Goal: Task Accomplishment & Management: Manage account settings

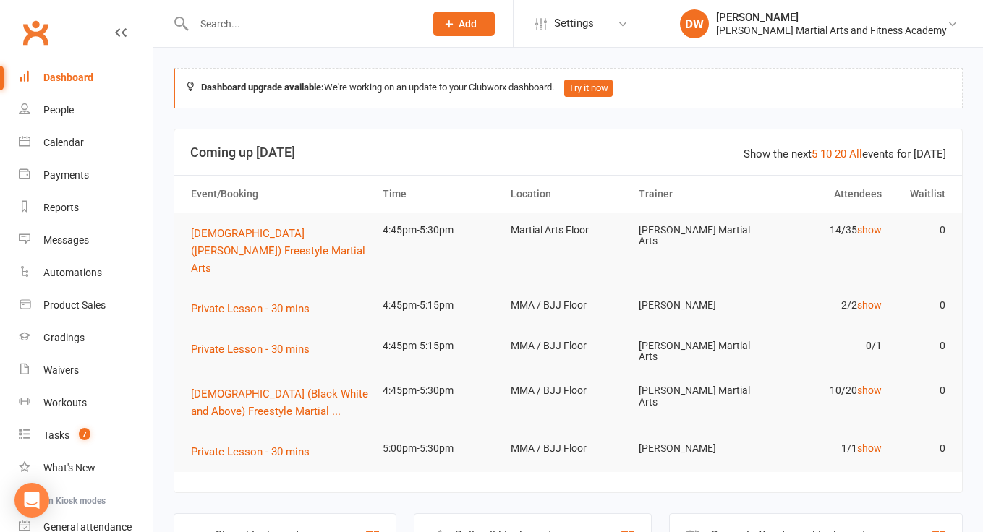
click at [215, 29] on input "text" at bounding box center [301, 24] width 225 height 20
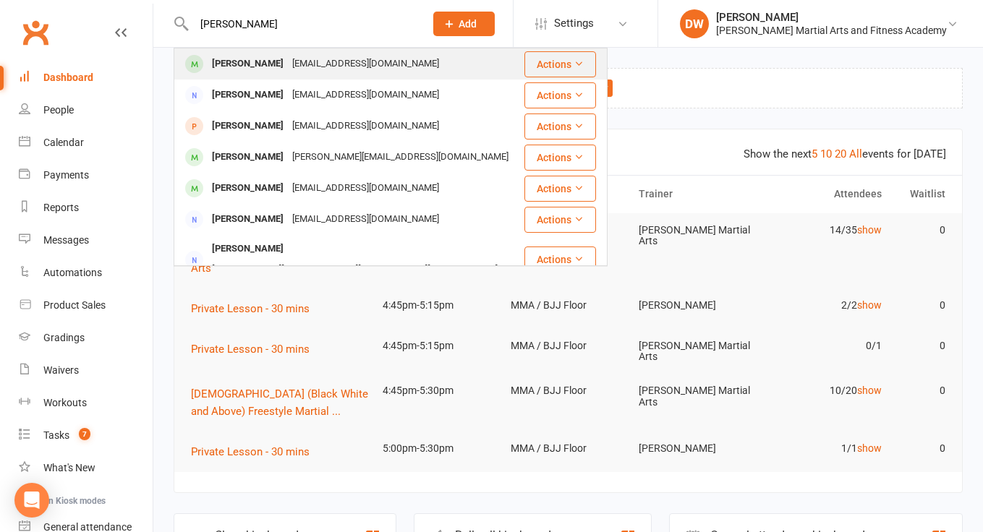
type input "[PERSON_NAME]"
click at [288, 63] on div "[EMAIL_ADDRESS][DOMAIN_NAME]" at bounding box center [365, 64] width 155 height 21
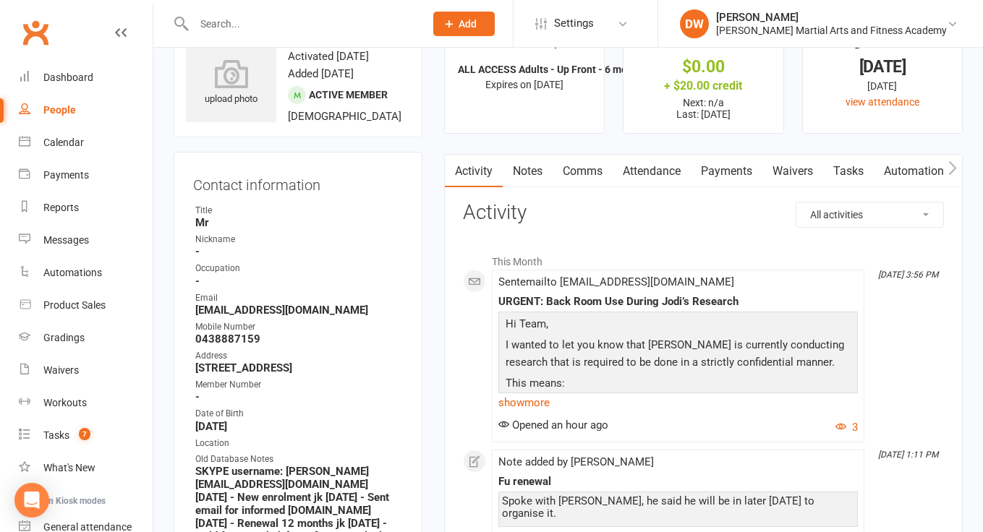
scroll to position [26, 0]
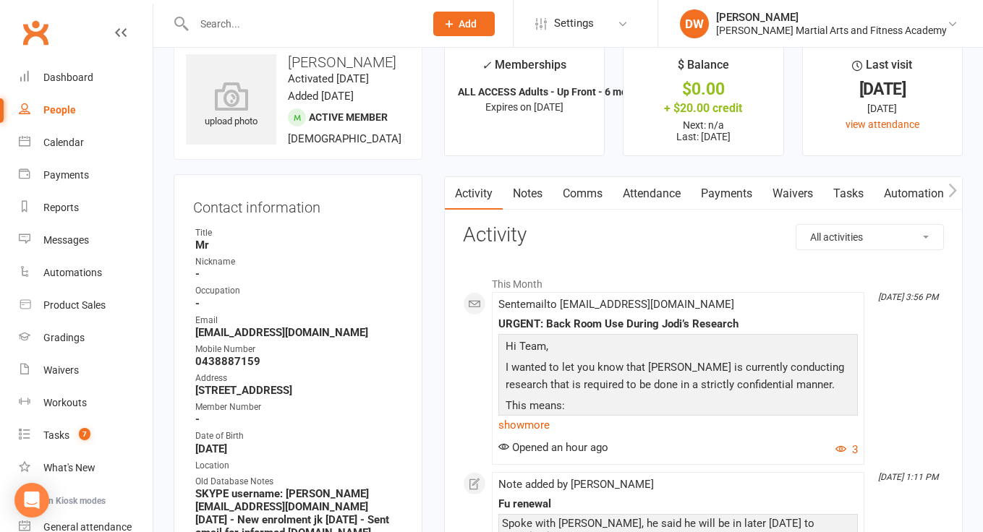
click at [713, 190] on link "Payments" at bounding box center [727, 193] width 72 height 33
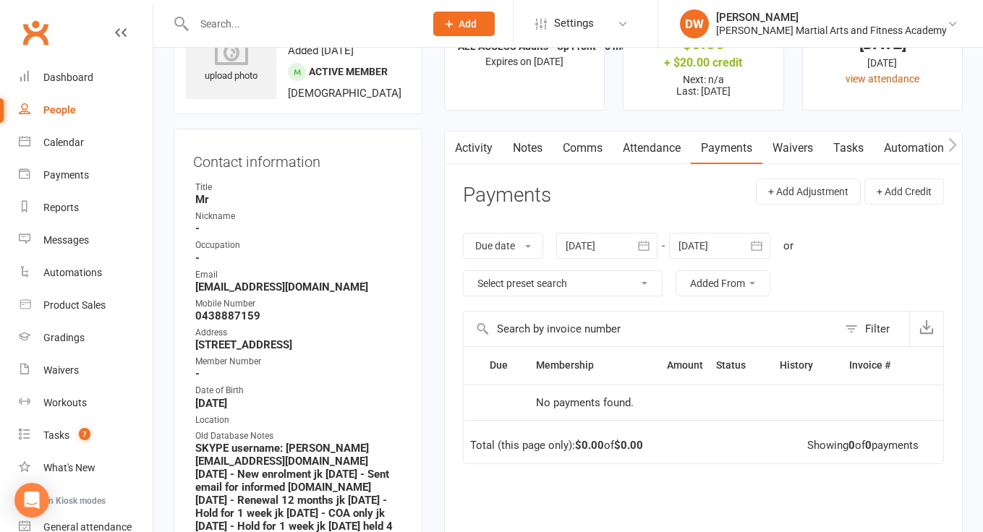
scroll to position [60, 0]
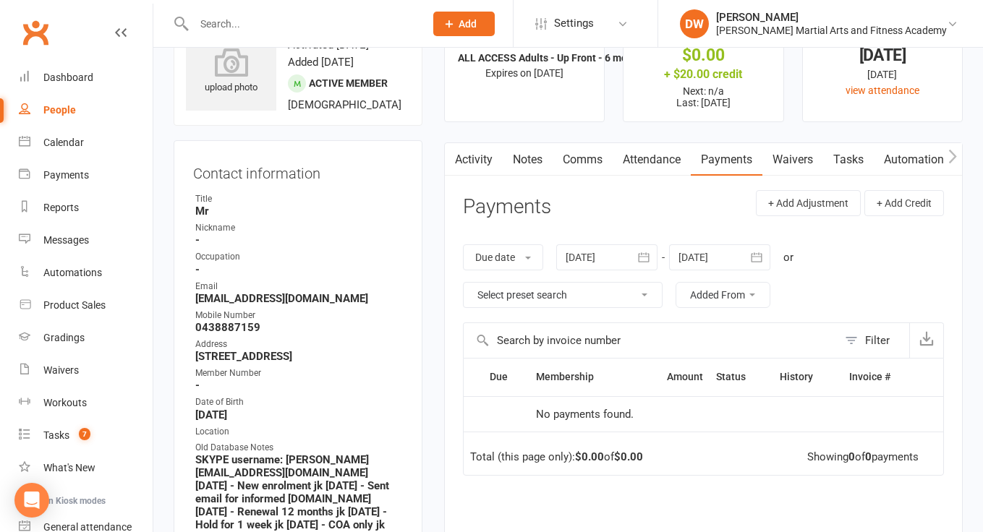
click at [615, 260] on div at bounding box center [606, 257] width 101 height 26
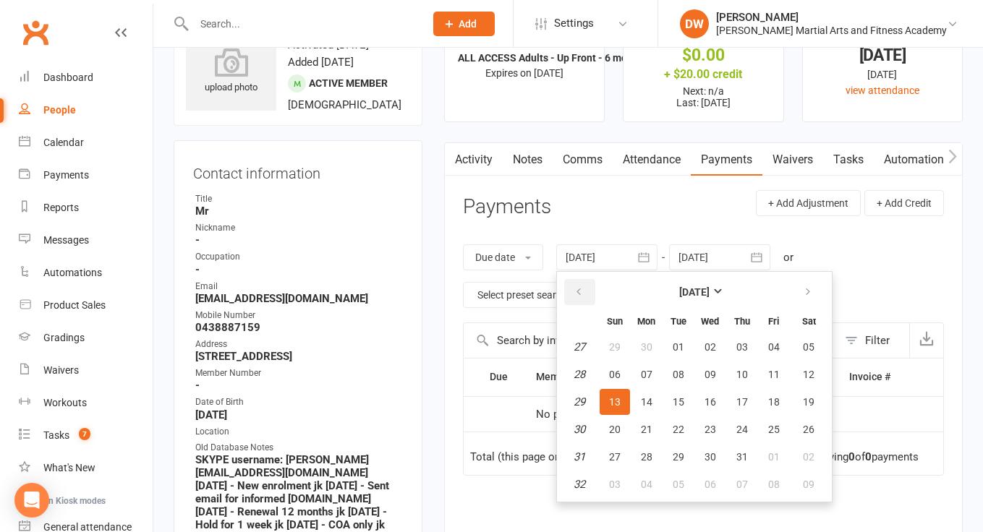
click at [581, 283] on button "button" at bounding box center [579, 292] width 31 height 26
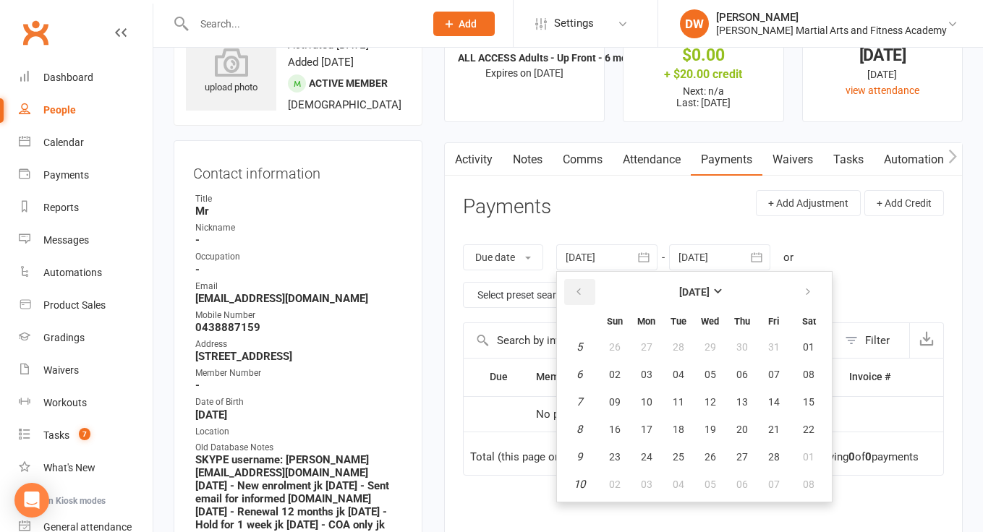
click at [581, 283] on button "button" at bounding box center [579, 292] width 31 height 26
click at [645, 349] on span "02" at bounding box center [647, 347] width 12 height 12
type input "[DATE]"
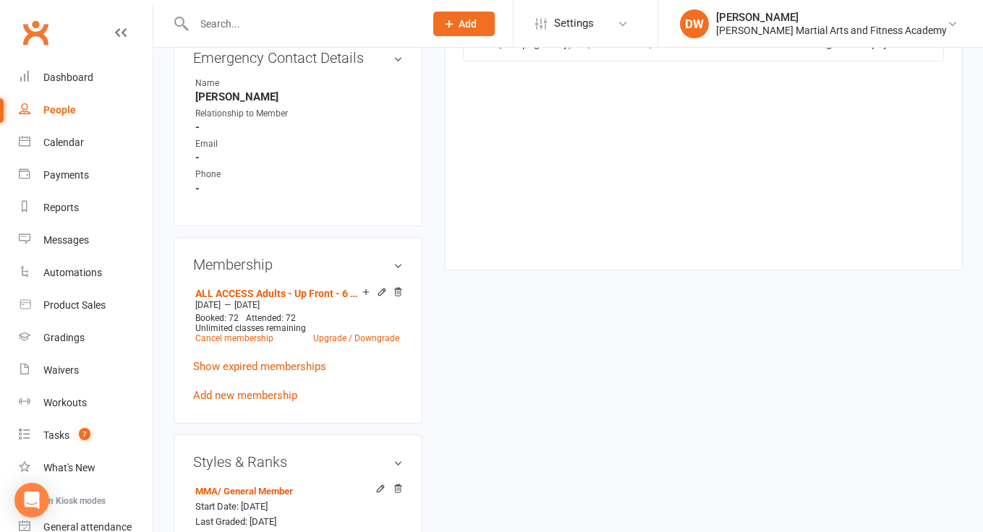
scroll to position [841, 0]
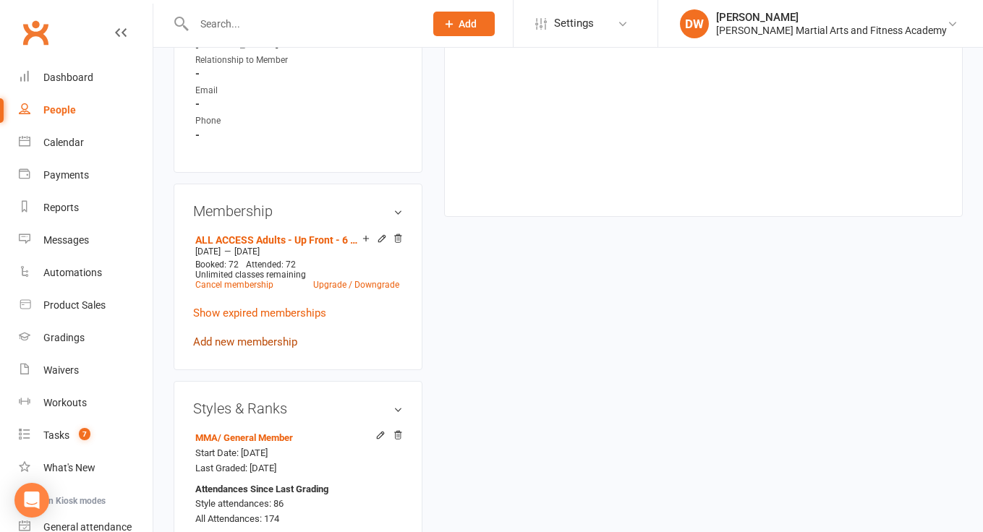
click at [258, 343] on link "Add new membership" at bounding box center [245, 342] width 104 height 13
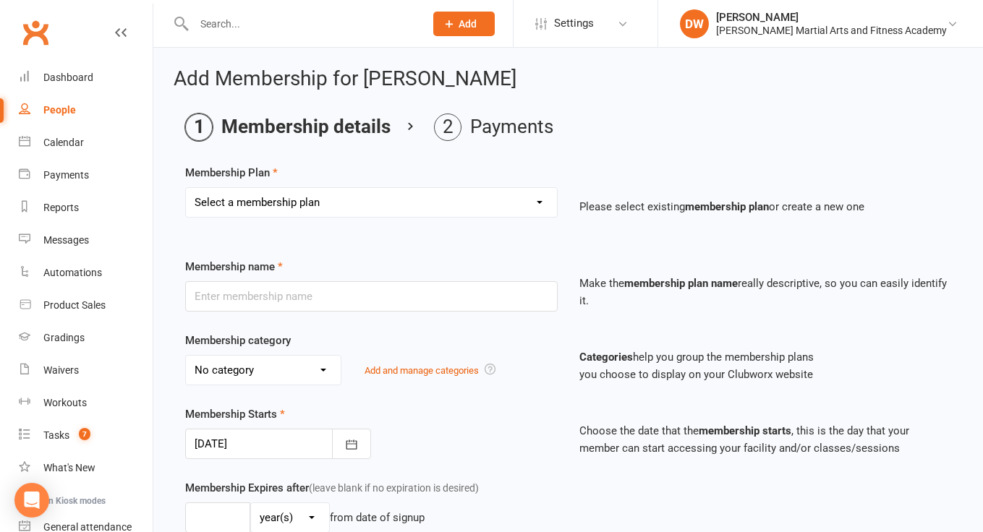
select select "4"
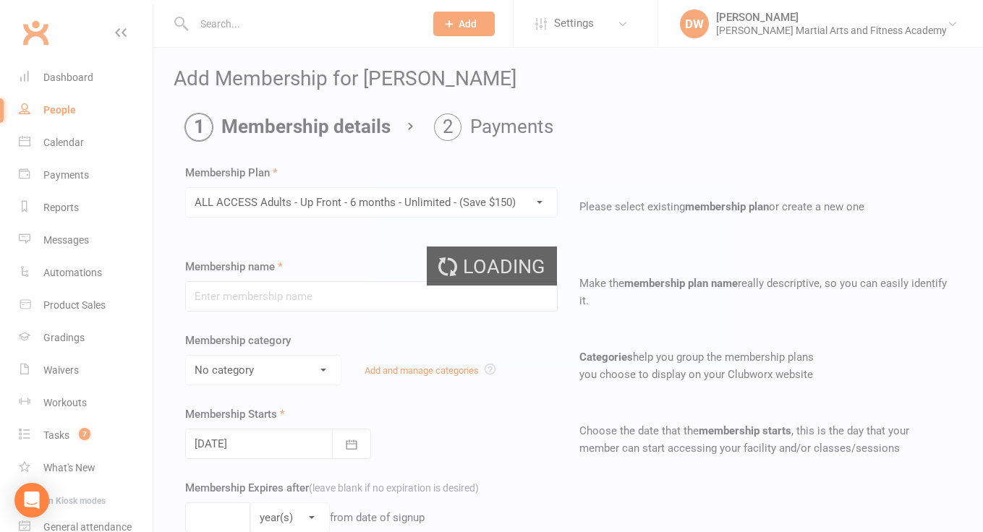
type input "ALL ACCESS Adults - Up Front - 6 months - Unlimited - (Save $150)"
select select "0"
type input "6"
select select "2"
type input "6"
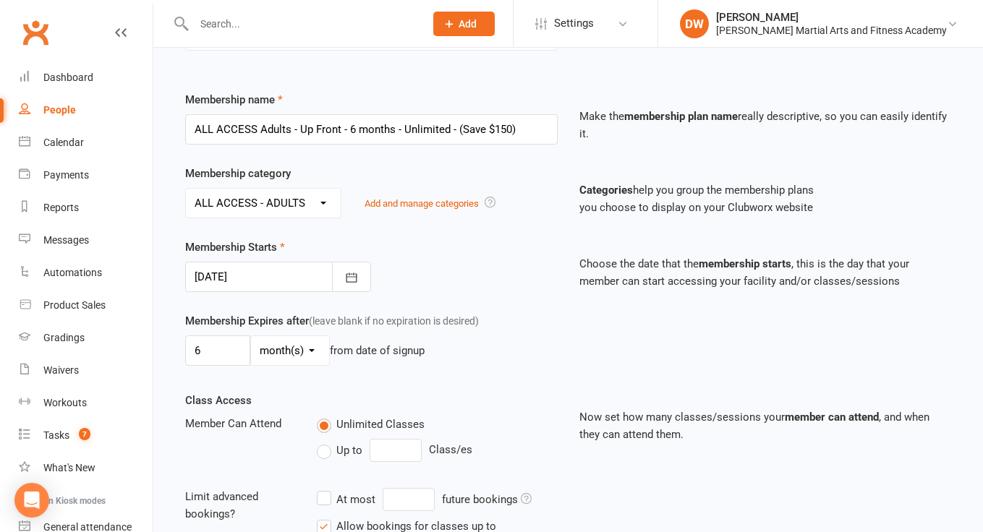
scroll to position [188, 0]
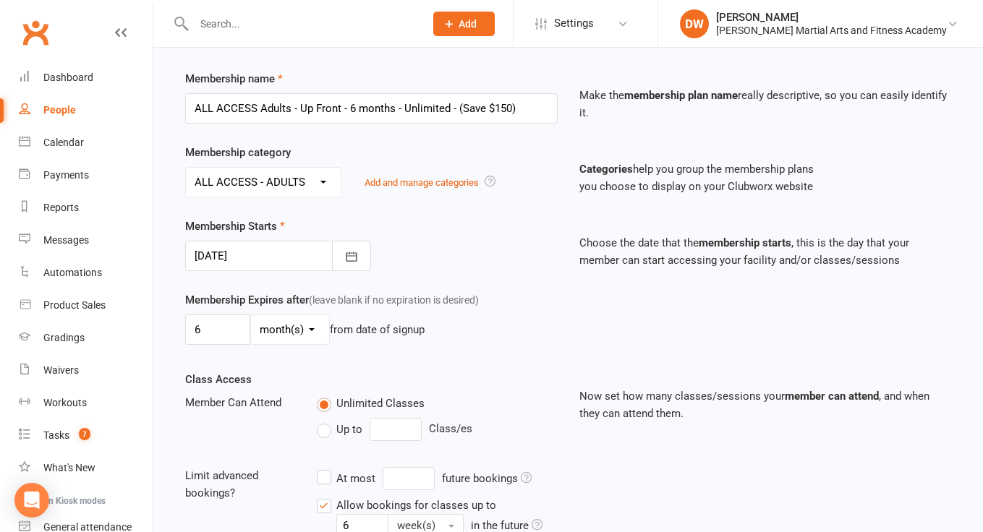
click at [286, 260] on div at bounding box center [278, 256] width 186 height 30
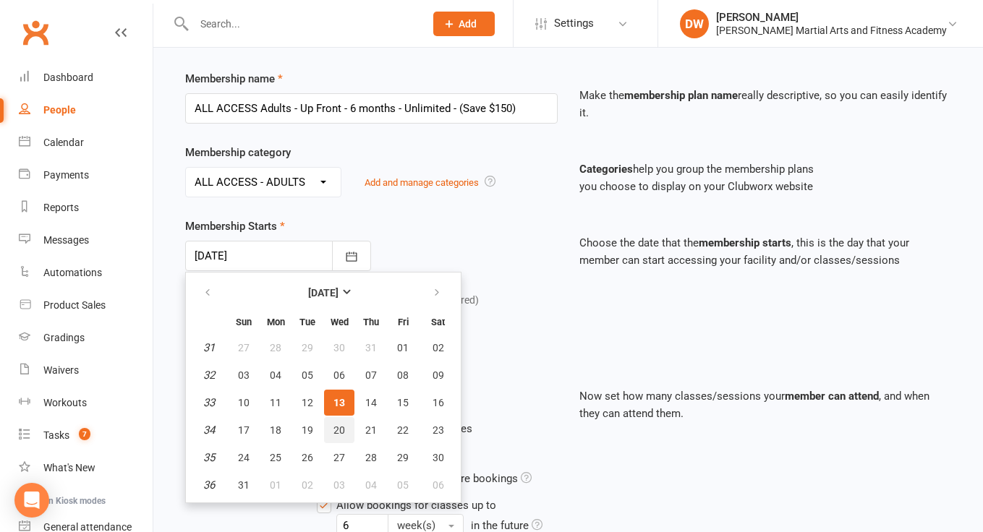
click at [343, 429] on span "20" at bounding box center [339, 430] width 12 height 12
type input "[DATE]"
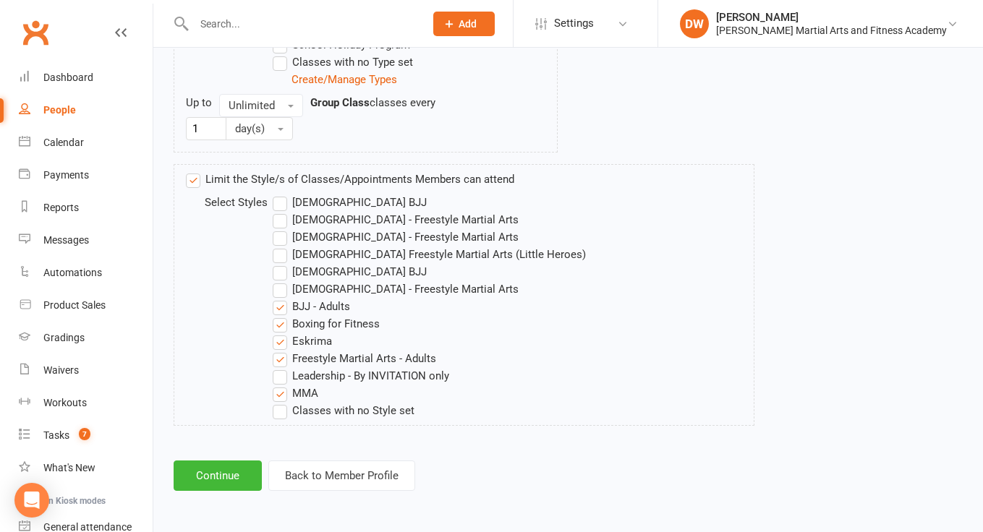
scroll to position [956, 0]
click at [229, 461] on button "Continue" at bounding box center [218, 476] width 88 height 30
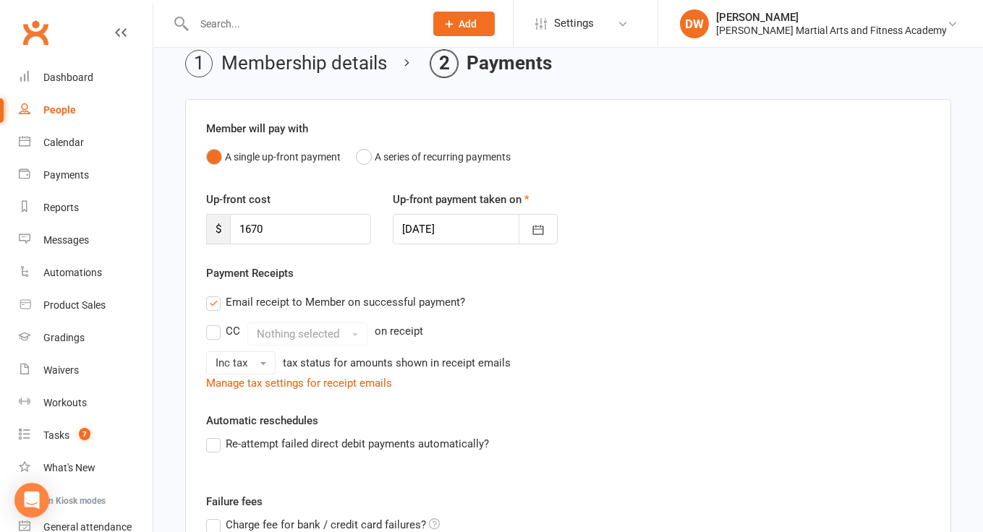
scroll to position [65, 0]
drag, startPoint x: 304, startPoint y: 228, endPoint x: 218, endPoint y: 228, distance: 86.8
click at [218, 228] on div "$ 1670" at bounding box center [288, 228] width 165 height 30
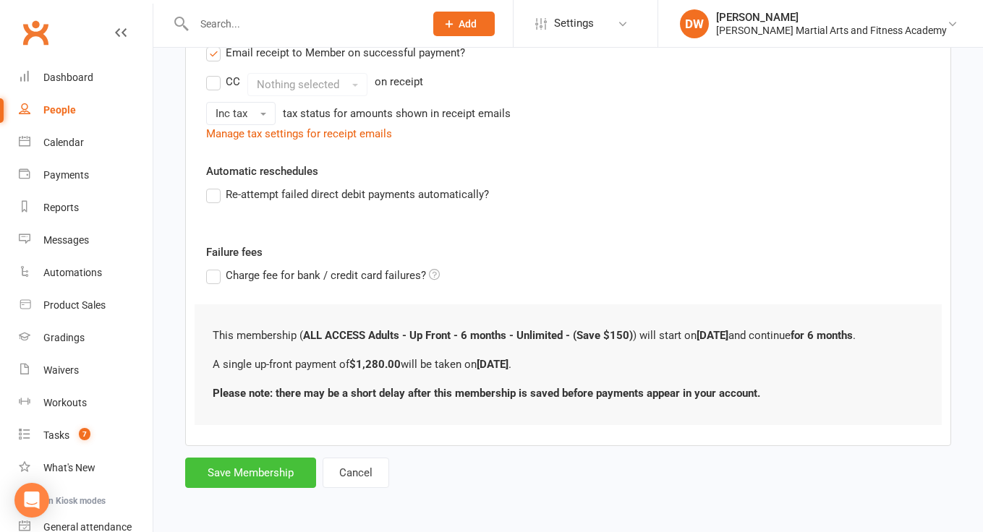
scroll to position [325, 0]
type input "1280"
click at [279, 460] on button "Save Membership" at bounding box center [250, 473] width 131 height 30
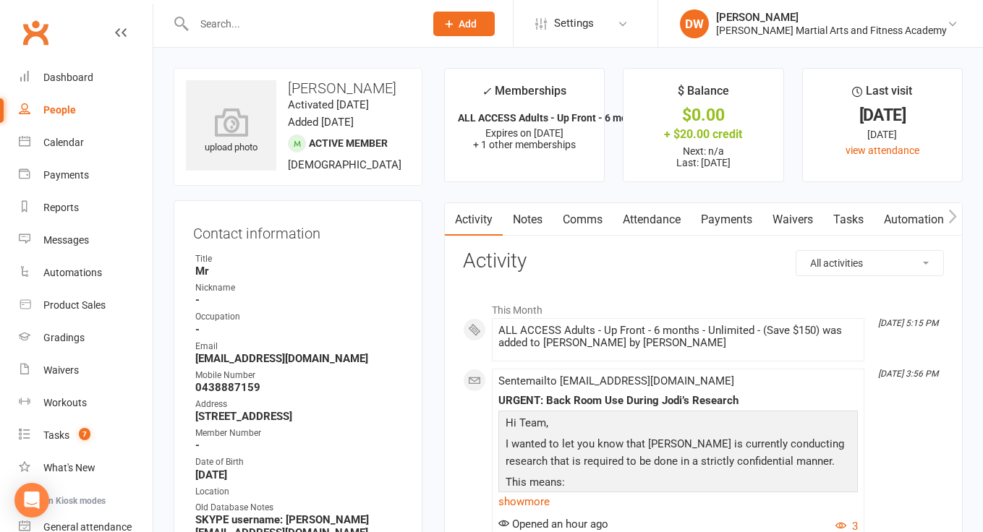
click at [733, 222] on link "Payments" at bounding box center [727, 219] width 72 height 33
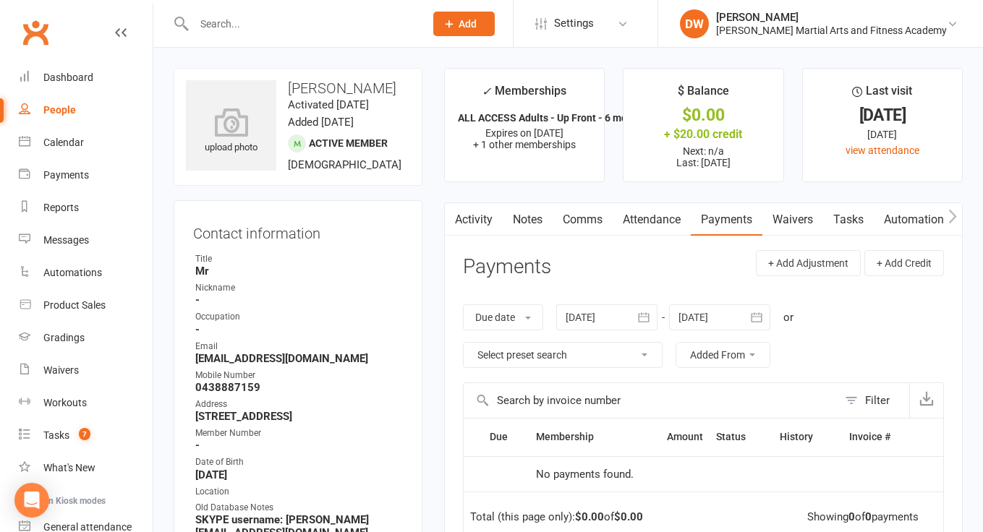
click at [729, 218] on link "Payments" at bounding box center [727, 219] width 72 height 33
click at [664, 222] on link "Attendance" at bounding box center [652, 219] width 78 height 33
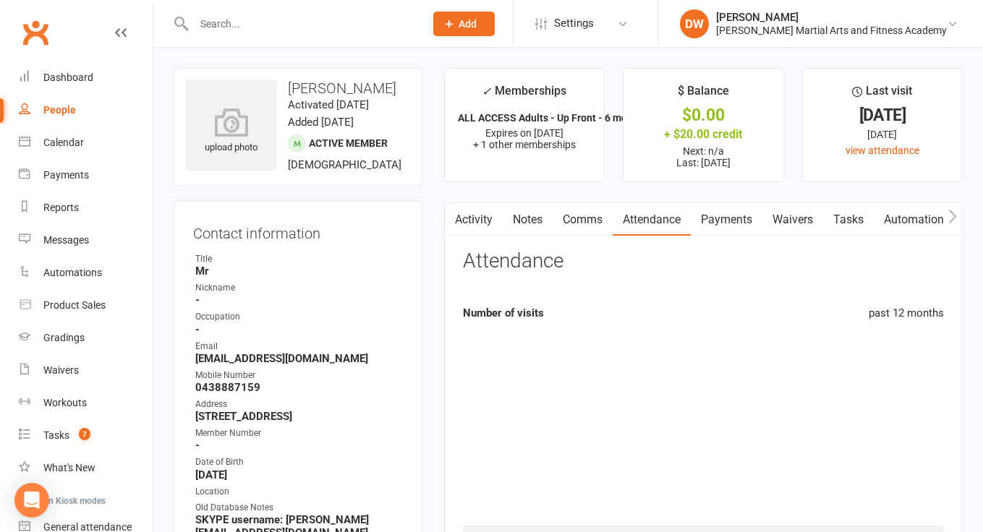
click at [733, 216] on link "Payments" at bounding box center [727, 219] width 72 height 33
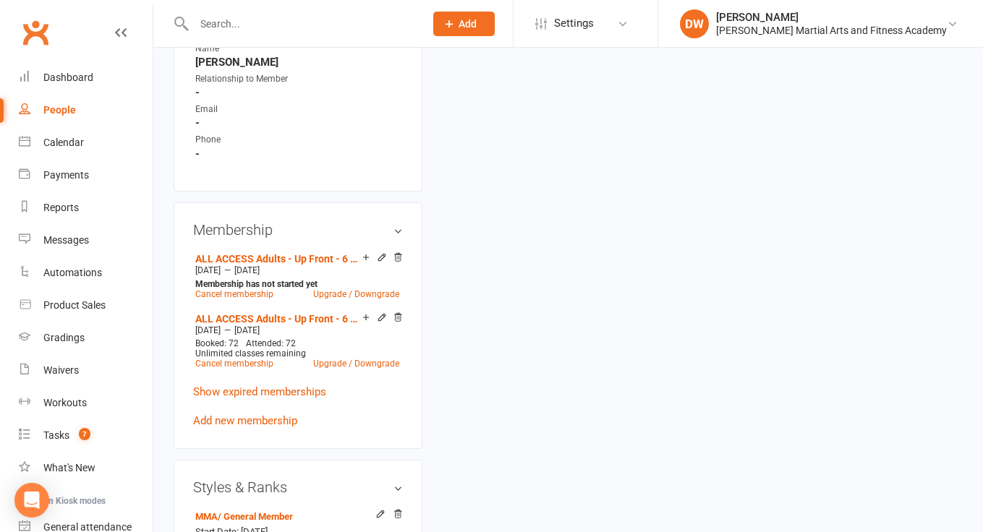
scroll to position [850, 0]
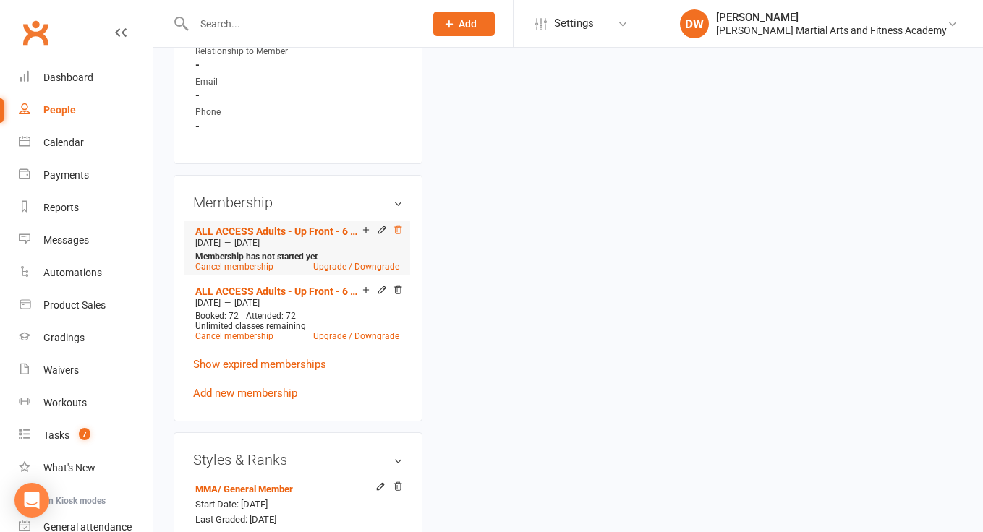
click at [396, 226] on icon at bounding box center [397, 230] width 7 height 8
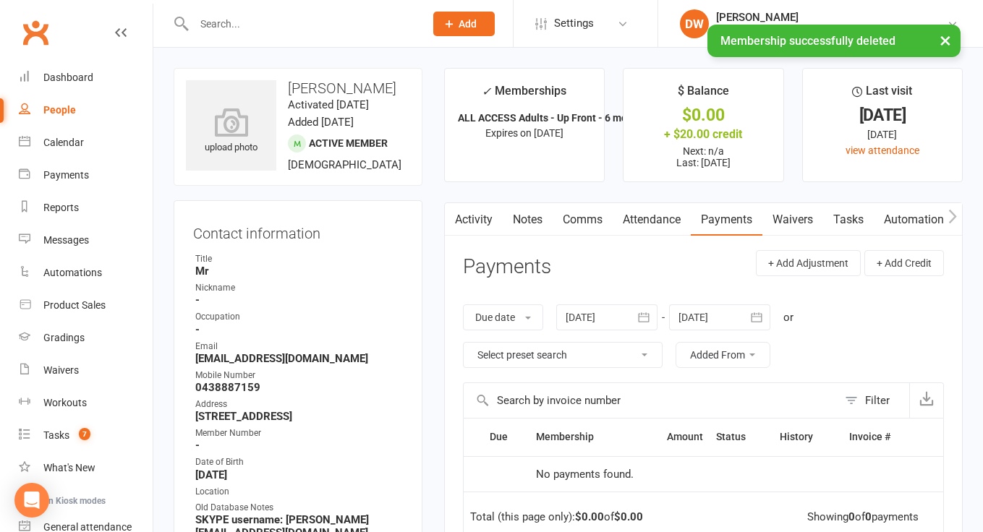
scroll to position [0, 0]
click at [477, 218] on link "Activity" at bounding box center [474, 219] width 58 height 33
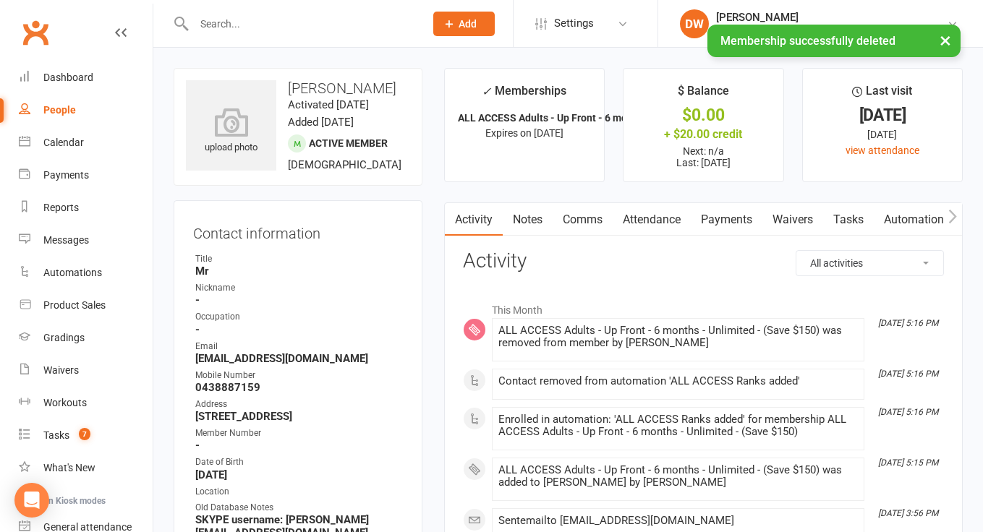
click at [734, 221] on link "Payments" at bounding box center [727, 219] width 72 height 33
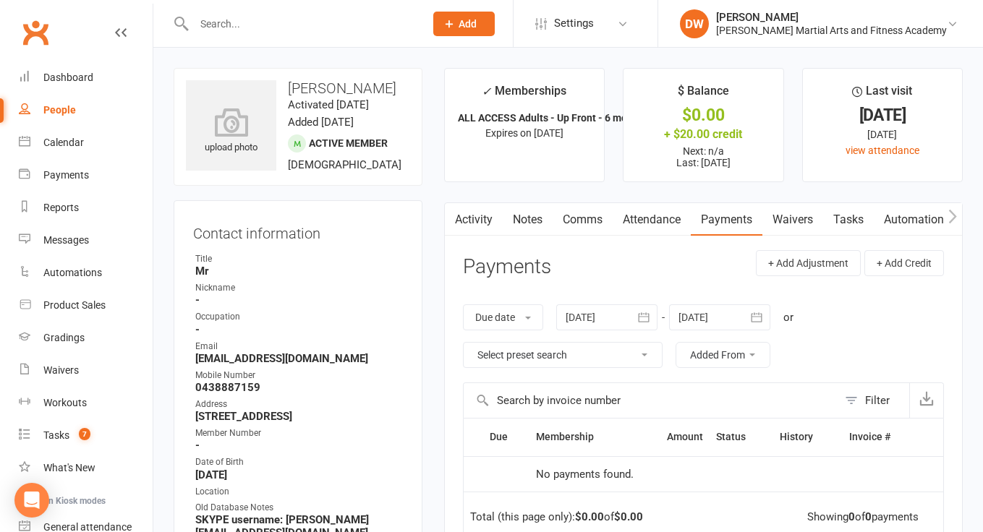
click at [853, 221] on link "Tasks" at bounding box center [848, 219] width 51 height 33
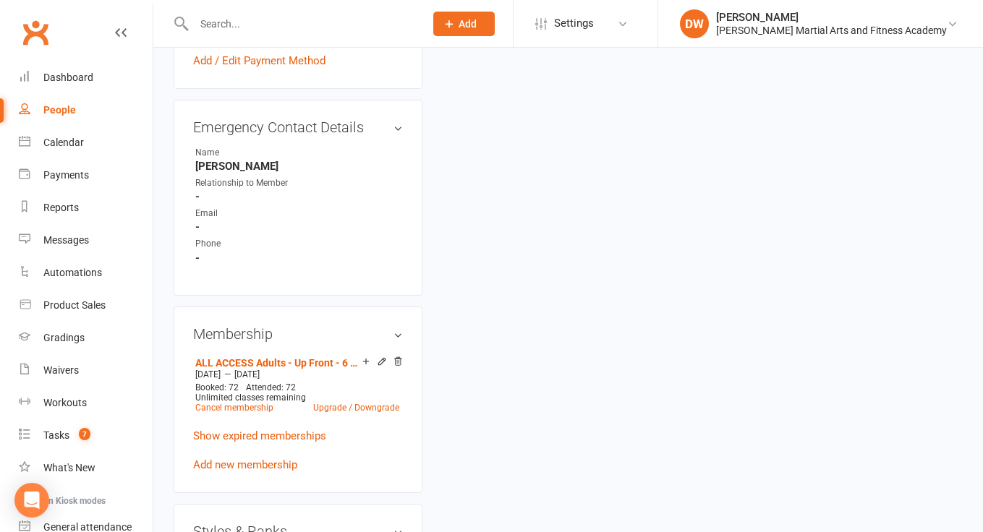
scroll to position [859, 0]
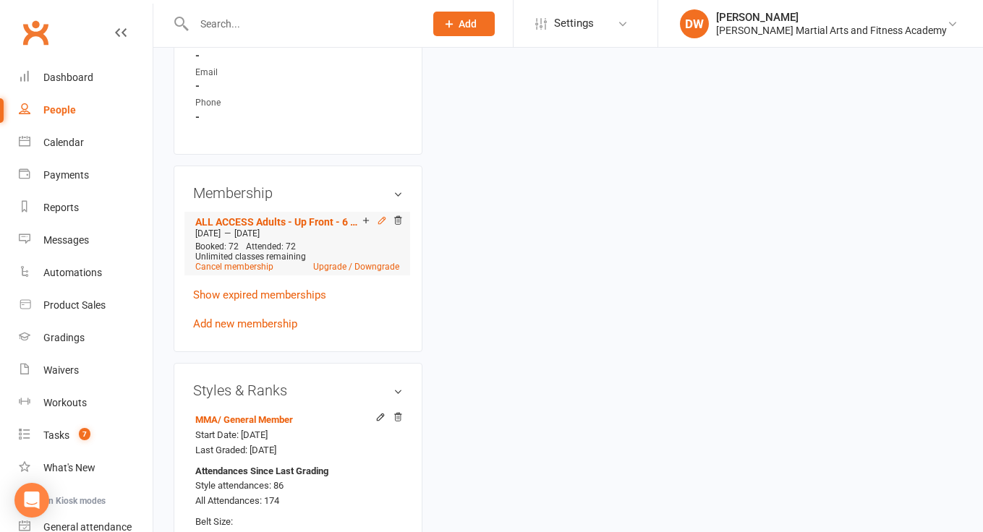
click at [380, 218] on icon at bounding box center [381, 220] width 7 height 7
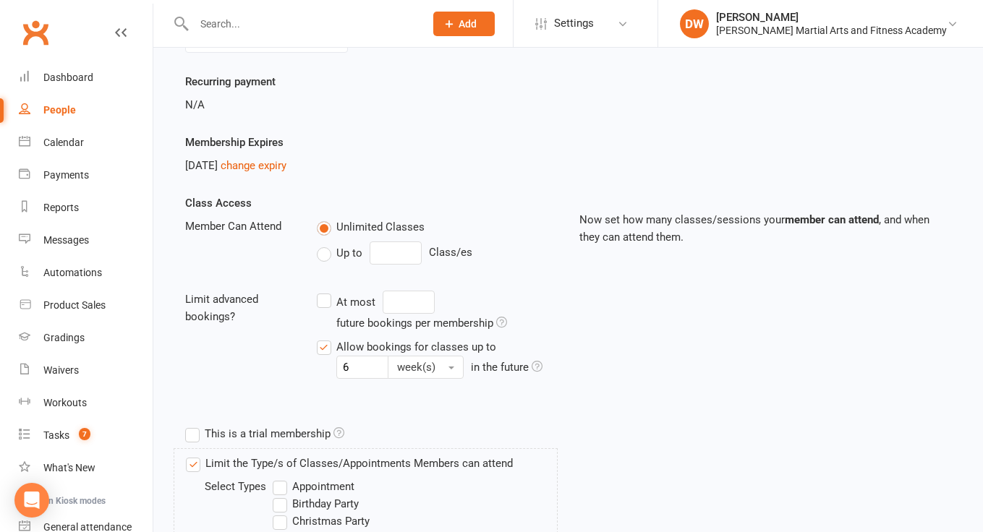
scroll to position [189, 0]
click at [282, 163] on link "change expiry" at bounding box center [254, 164] width 66 height 13
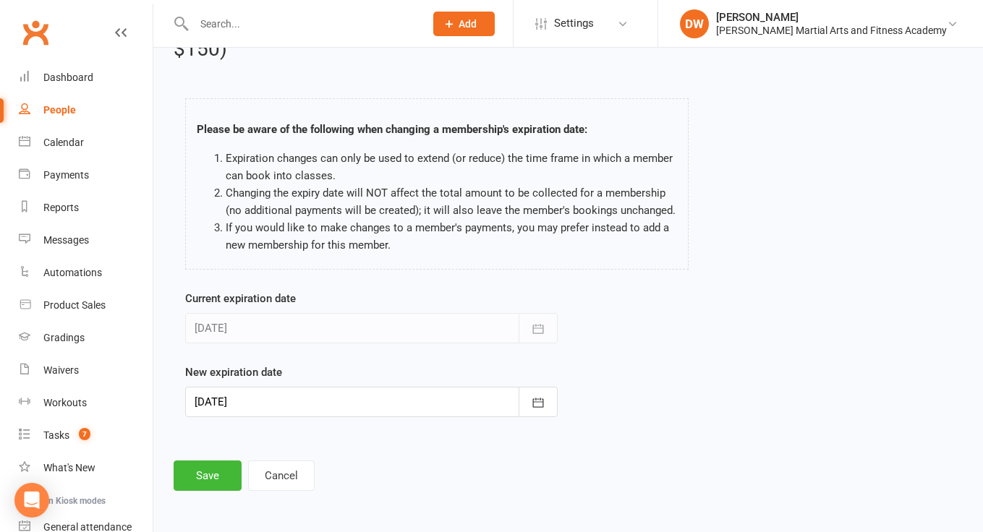
scroll to position [63, 0]
click at [369, 387] on div at bounding box center [371, 402] width 372 height 30
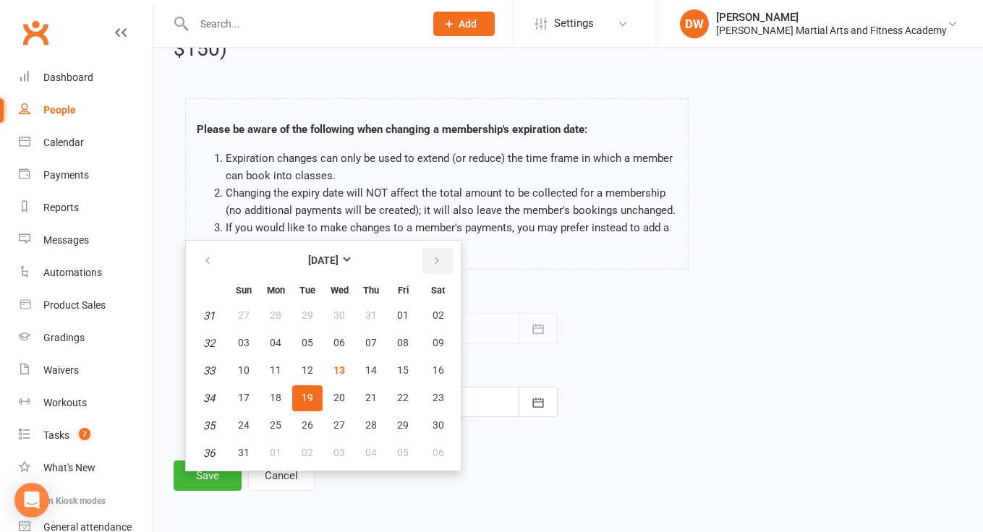
click at [435, 255] on icon "button" at bounding box center [437, 261] width 10 height 12
click at [406, 364] on span "19" at bounding box center [403, 370] width 12 height 12
type input "19 Sep 2025"
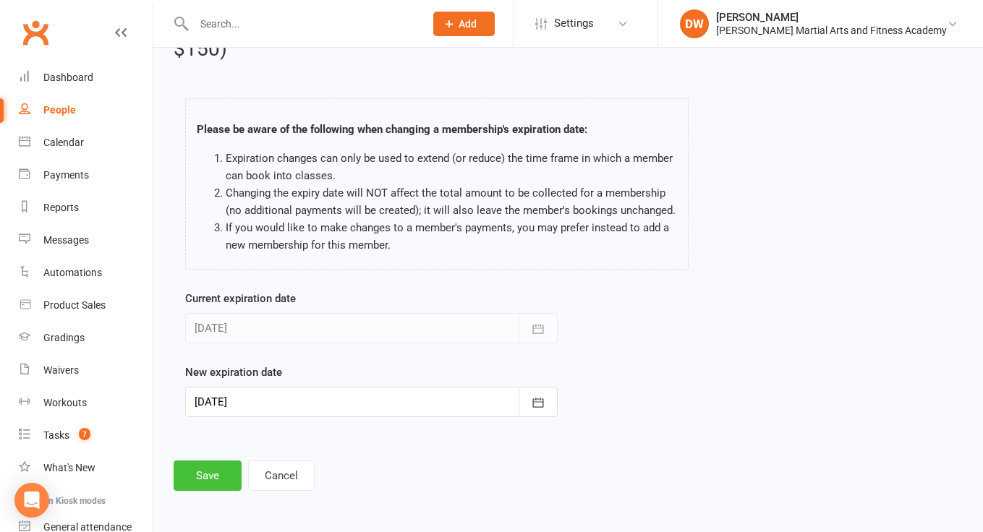
click at [215, 463] on button "Save" at bounding box center [208, 476] width 68 height 30
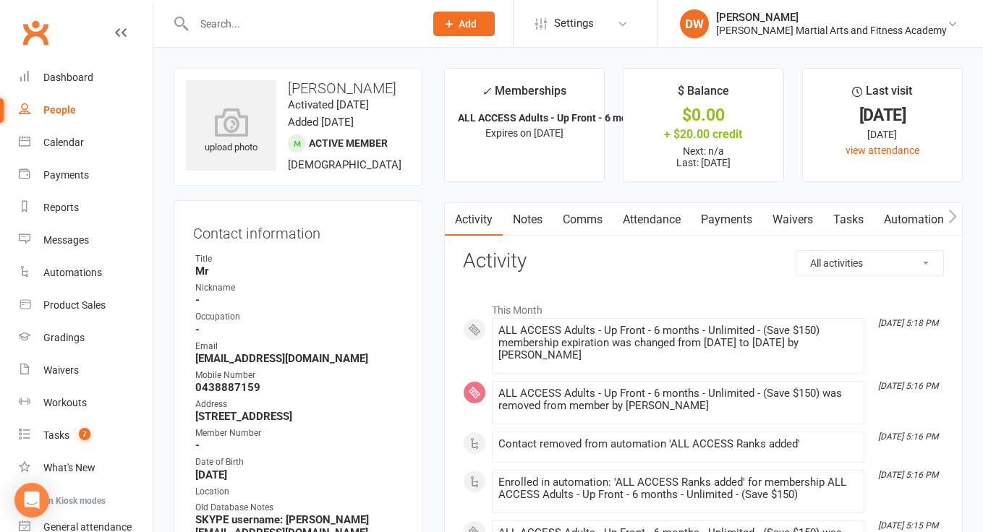
click at [530, 221] on link "Notes" at bounding box center [528, 219] width 50 height 33
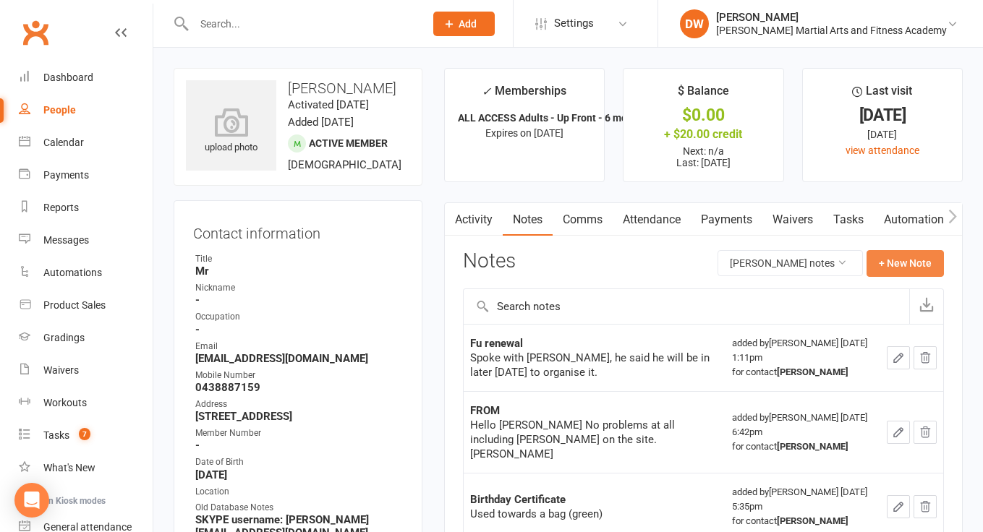
click at [913, 264] on button "+ New Note" at bounding box center [904, 263] width 77 height 26
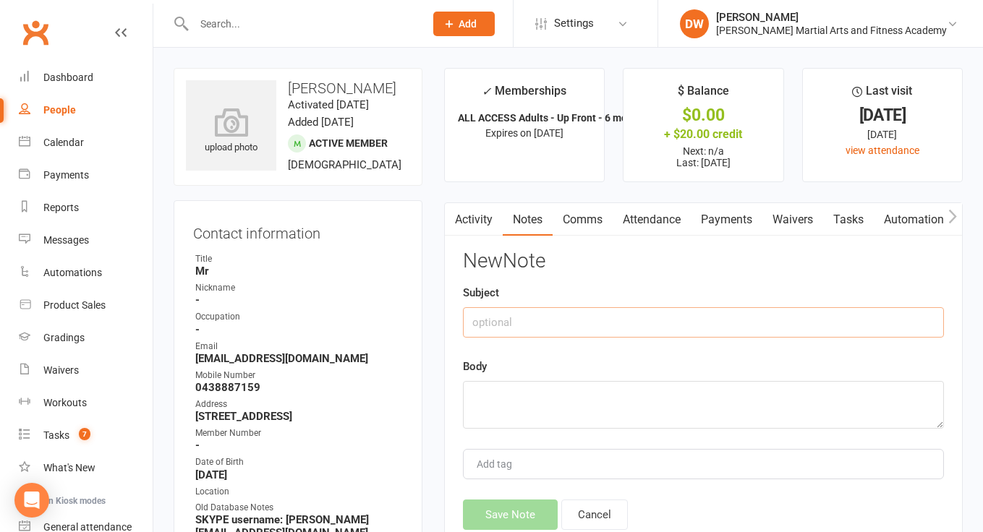
click at [544, 321] on input "text" at bounding box center [703, 322] width 481 height 30
click at [481, 318] on input "pad one month" at bounding box center [703, 322] width 481 height 30
type input "paid one month"
click at [489, 385] on textarea at bounding box center [703, 405] width 481 height 48
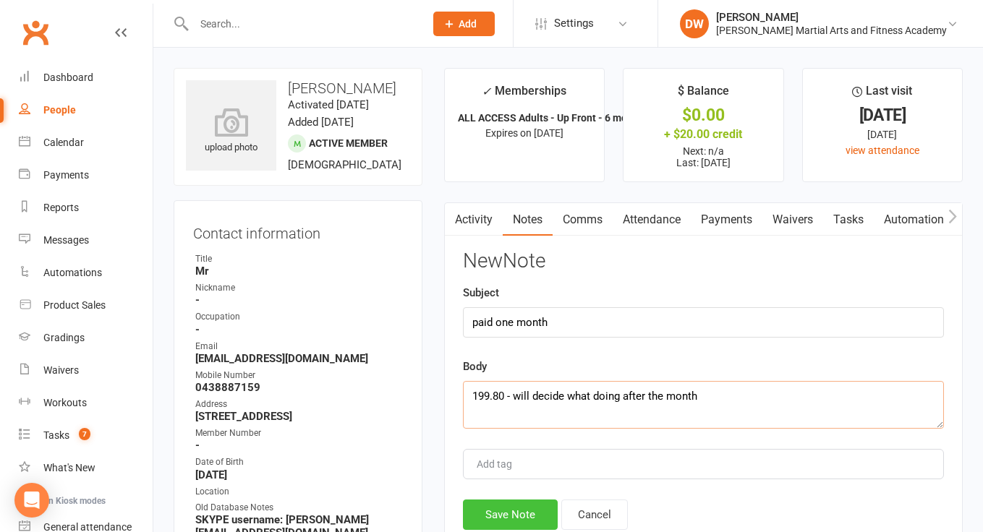
type textarea "199.80 - will decide what doing after the month"
click at [492, 505] on button "Save Note" at bounding box center [510, 515] width 95 height 30
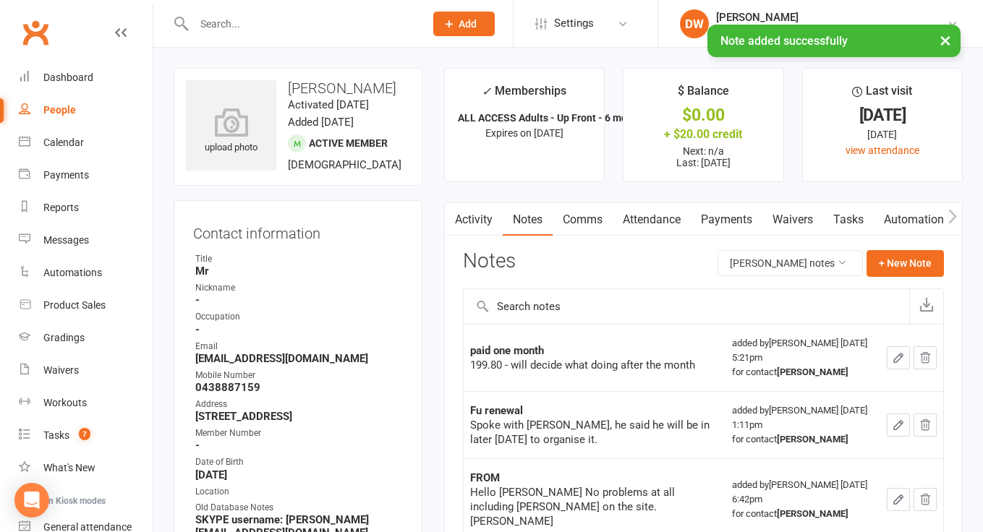
click at [844, 215] on link "Tasks" at bounding box center [848, 219] width 51 height 33
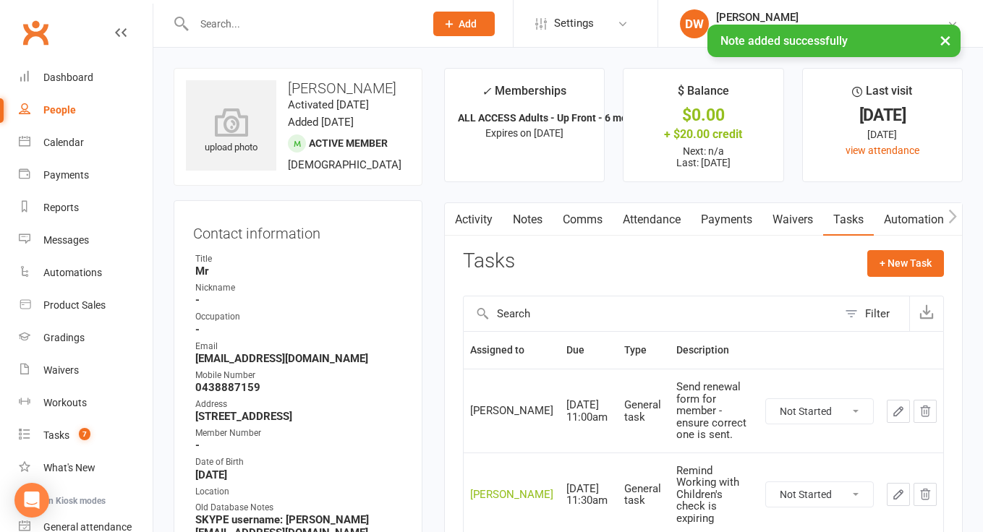
click at [922, 411] on icon "button" at bounding box center [925, 411] width 9 height 10
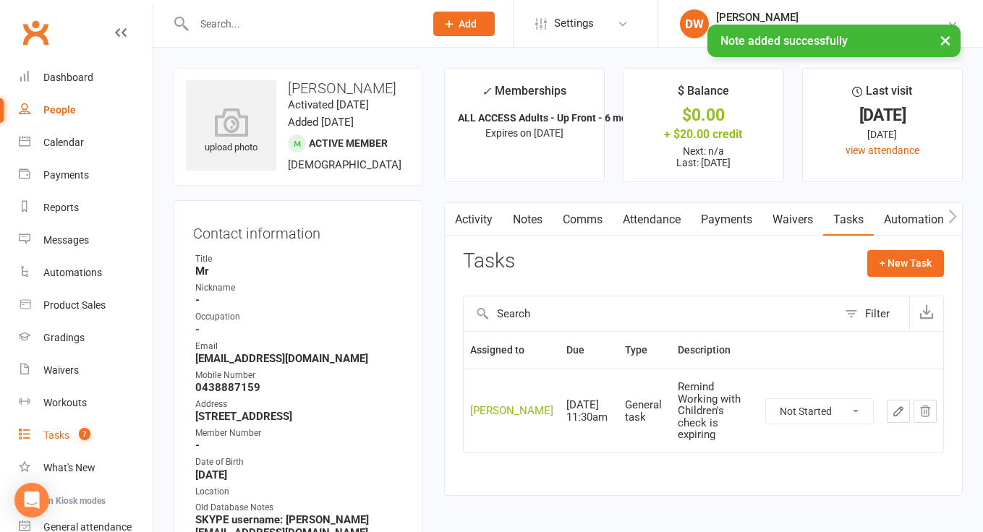
click at [71, 437] on link "Tasks 7" at bounding box center [86, 435] width 134 height 33
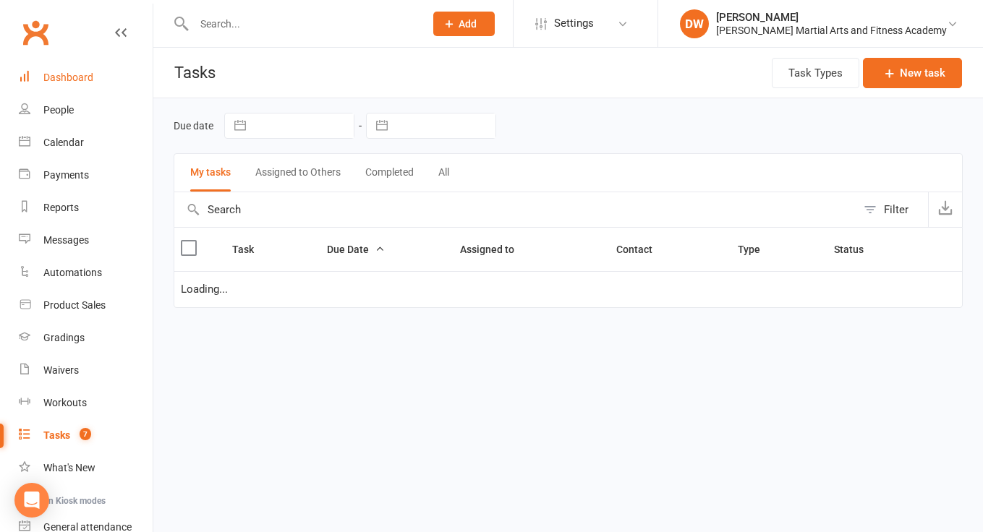
click at [64, 67] on link "Dashboard" at bounding box center [86, 77] width 134 height 33
